Goal: Task Accomplishment & Management: Use online tool/utility

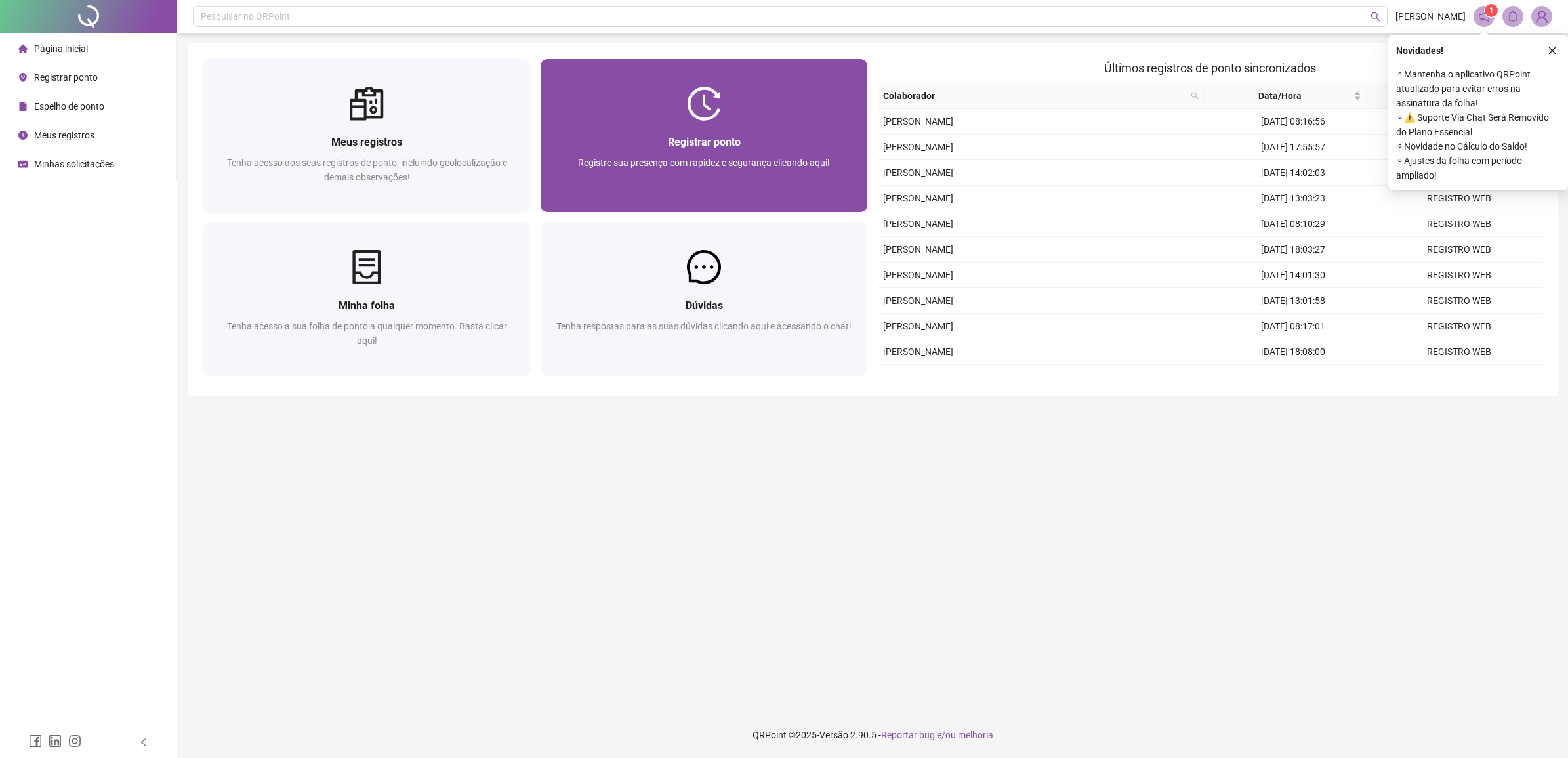
click at [668, 136] on span "Registrar ponto" at bounding box center [704, 142] width 73 height 13
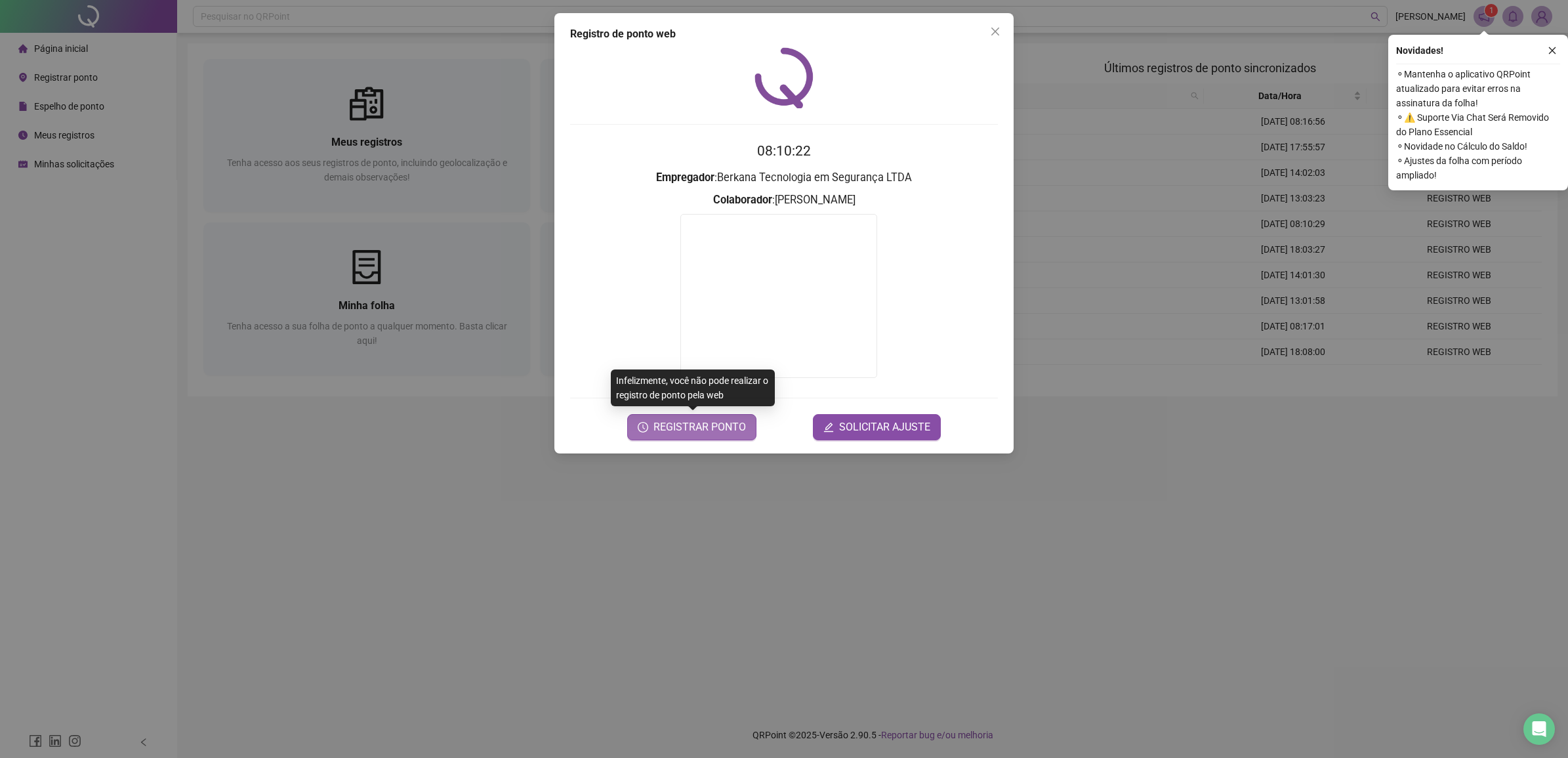
click at [742, 434] on span "REGISTRAR PONTO" at bounding box center [700, 428] width 92 height 16
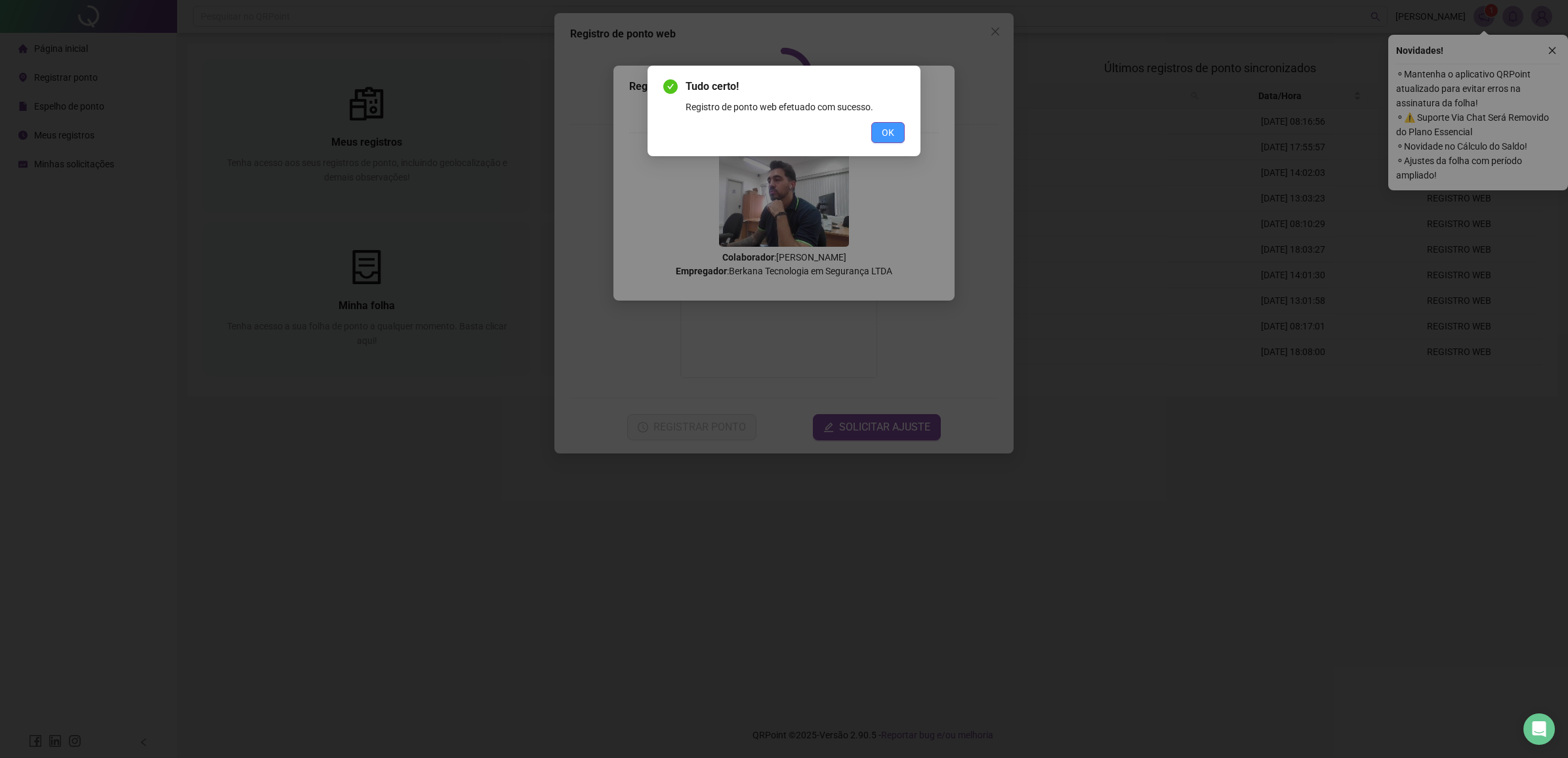
click at [879, 133] on button "OK" at bounding box center [888, 132] width 33 height 21
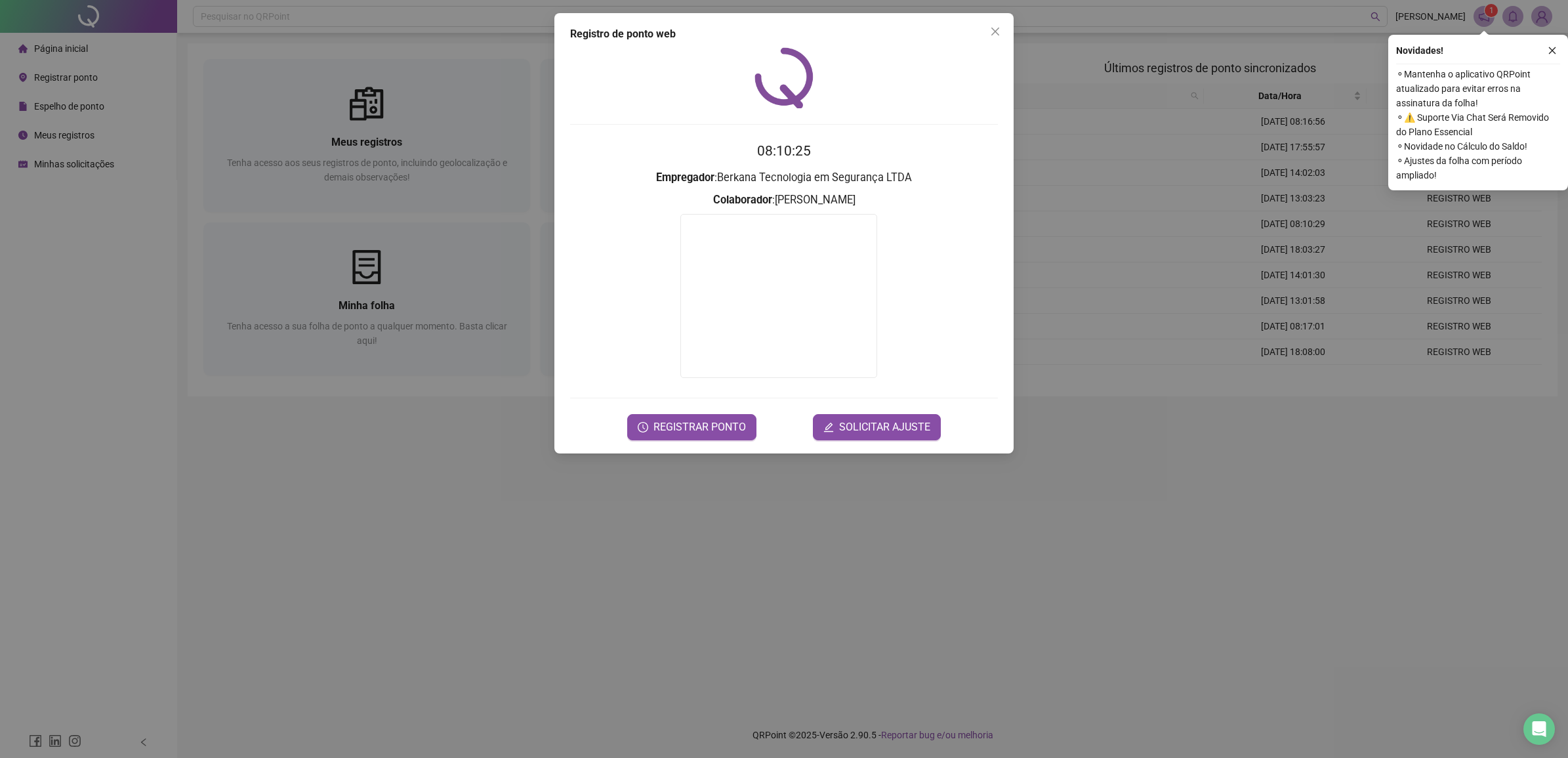
click at [444, 529] on div "Registro de ponto web 08:10:25 Empregador : Berkana Tecnologia em Segurança LTD…" at bounding box center [784, 379] width 1568 height 758
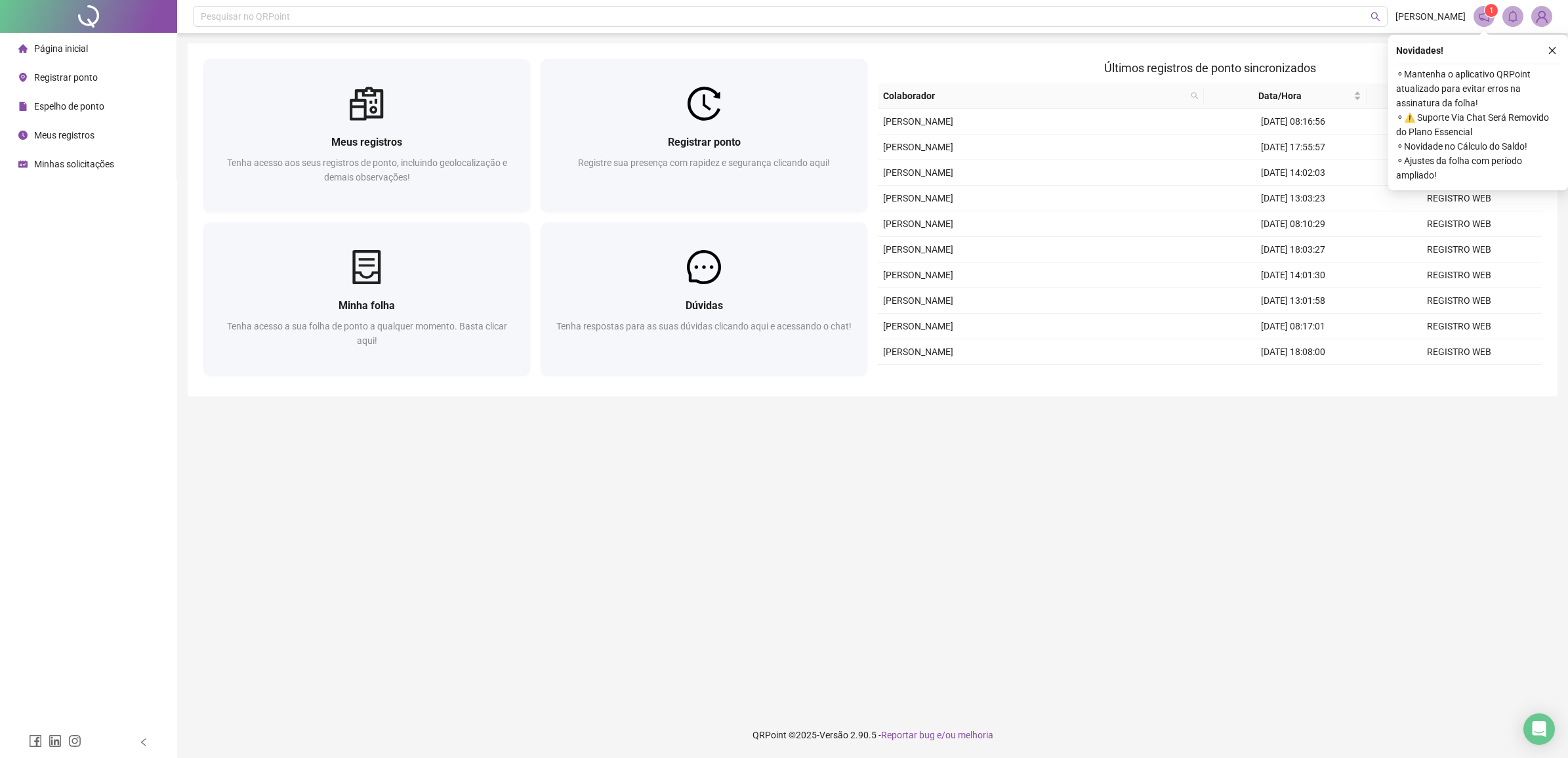
click at [609, 602] on main "Meus registros Tenha acesso aos seus registros de ponto, incluindo geolocalizaç…" at bounding box center [873, 373] width 1370 height 658
click at [1094, 706] on div "Pesquisar no QRPoint LUCAS SILVA 1 Meus registros Tenha acesso aos seus registr…" at bounding box center [872, 379] width 1391 height 758
click at [1553, 44] on button "button" at bounding box center [1553, 51] width 16 height 16
click at [1097, 453] on main "Meus registros Tenha acesso aos seus registros de ponto, incluindo geolocalizaç…" at bounding box center [873, 373] width 1370 height 658
